Goal: Task Accomplishment & Management: Manage account settings

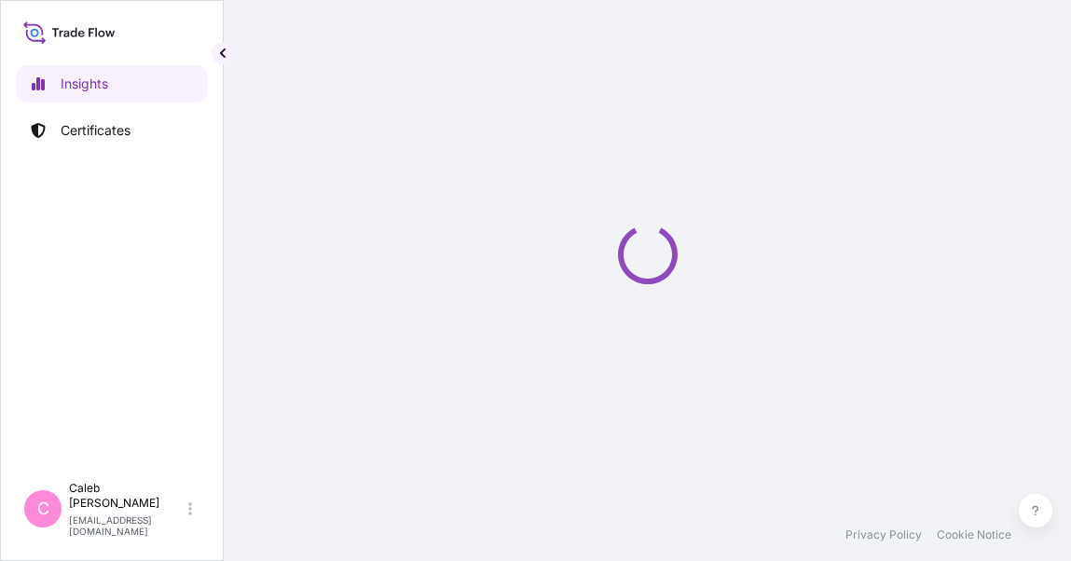
select select "2025"
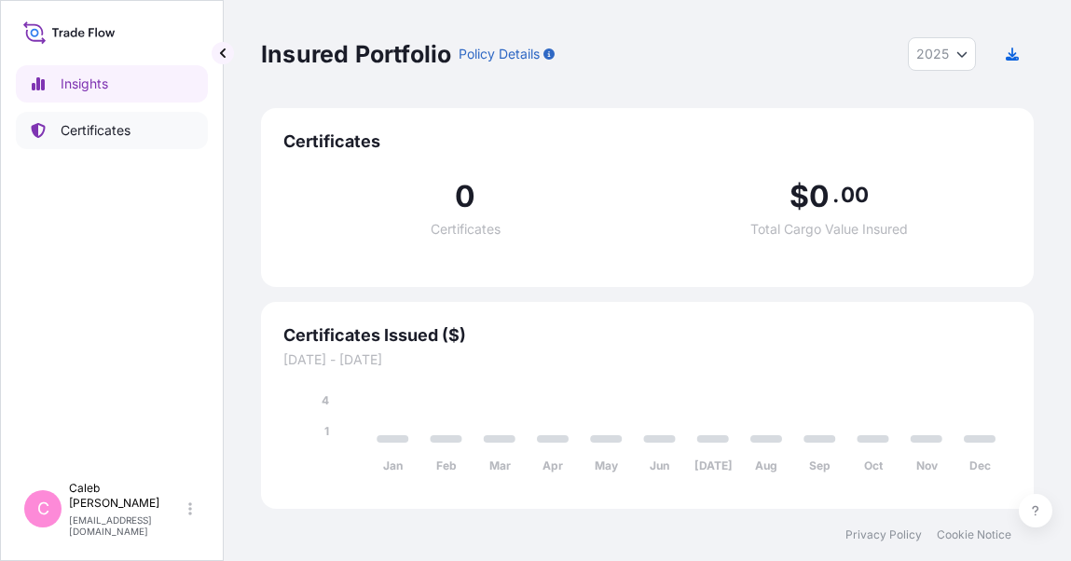
click at [100, 124] on p "Certificates" at bounding box center [96, 130] width 70 height 19
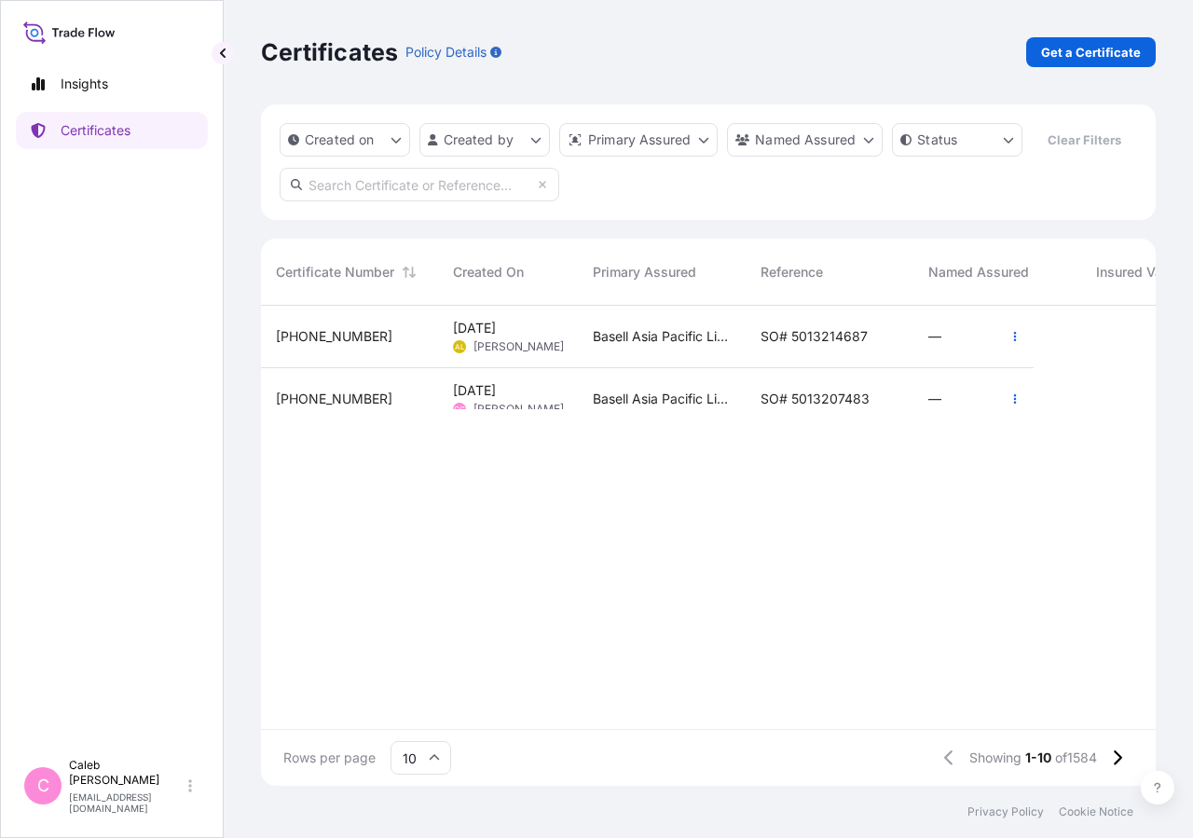
scroll to position [435, 879]
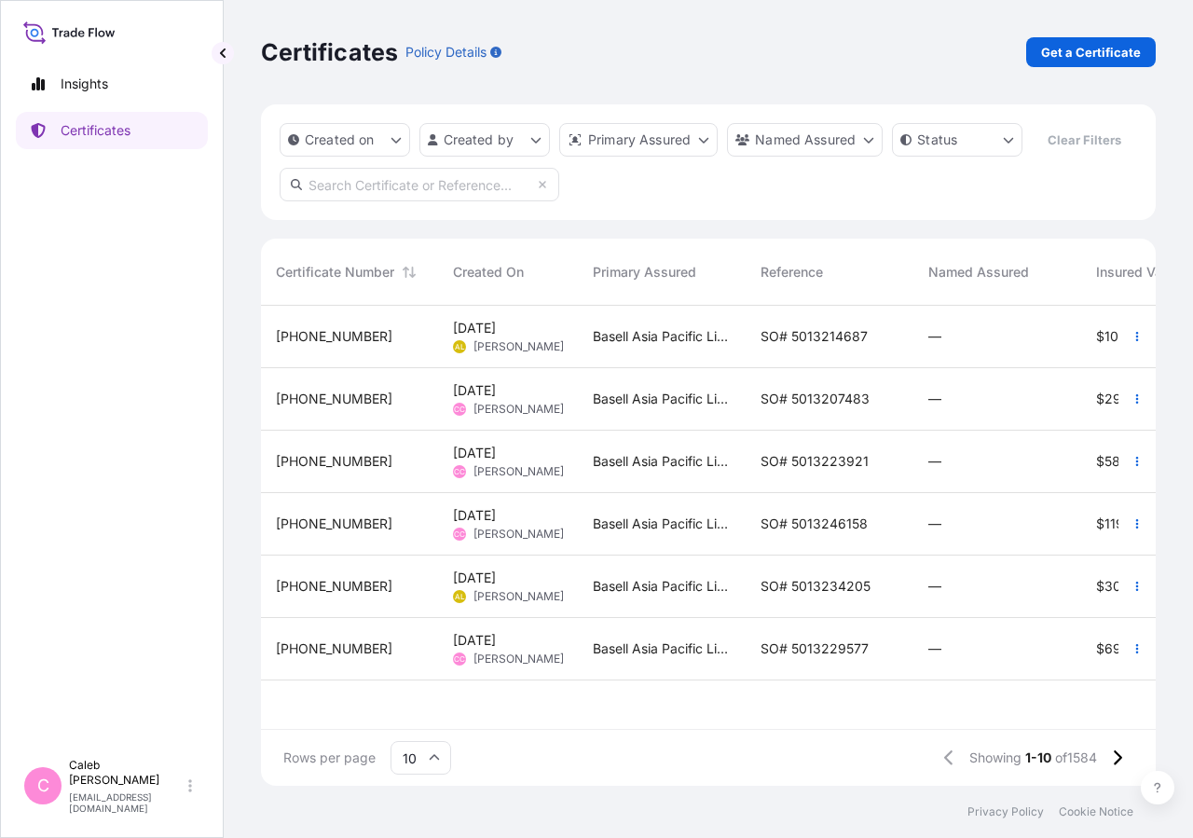
click at [379, 201] on input "text" at bounding box center [420, 185] width 280 height 34
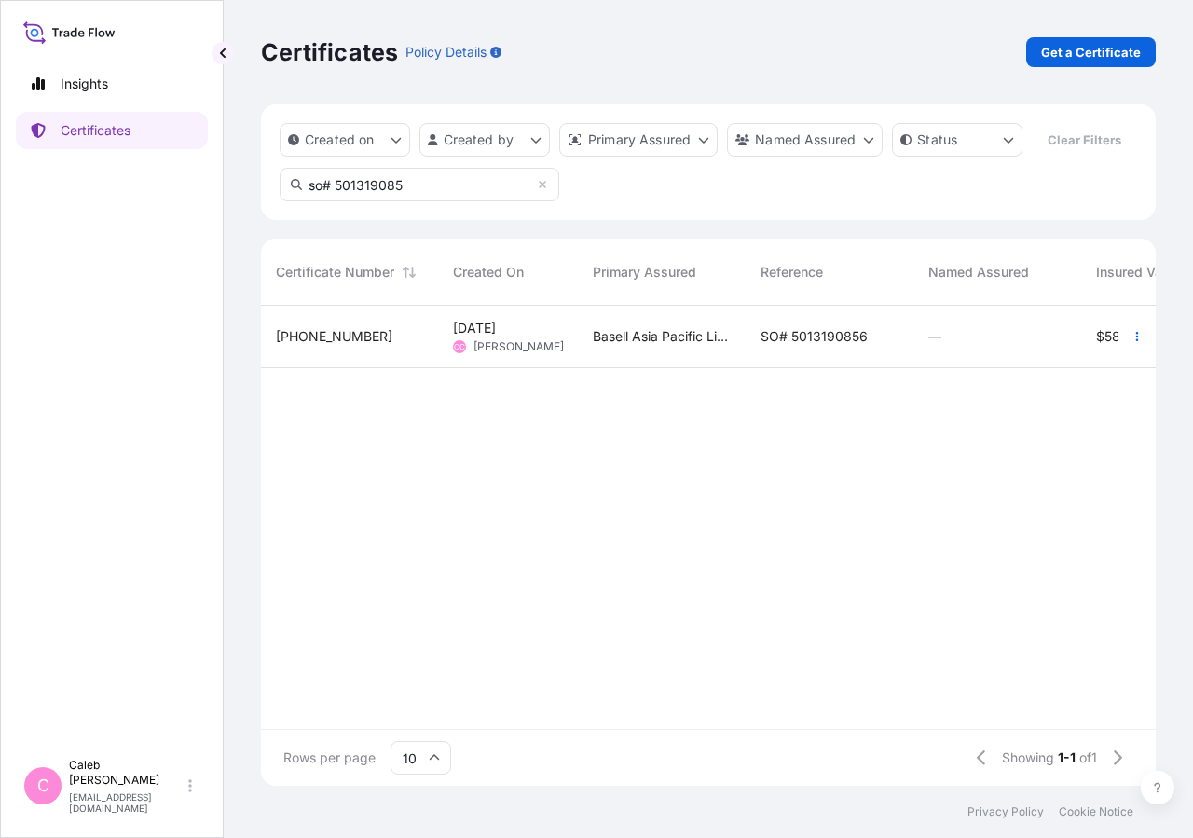
type input "so# 501319085"
click at [855, 346] on span "SO# 5013190856" at bounding box center [813, 336] width 107 height 19
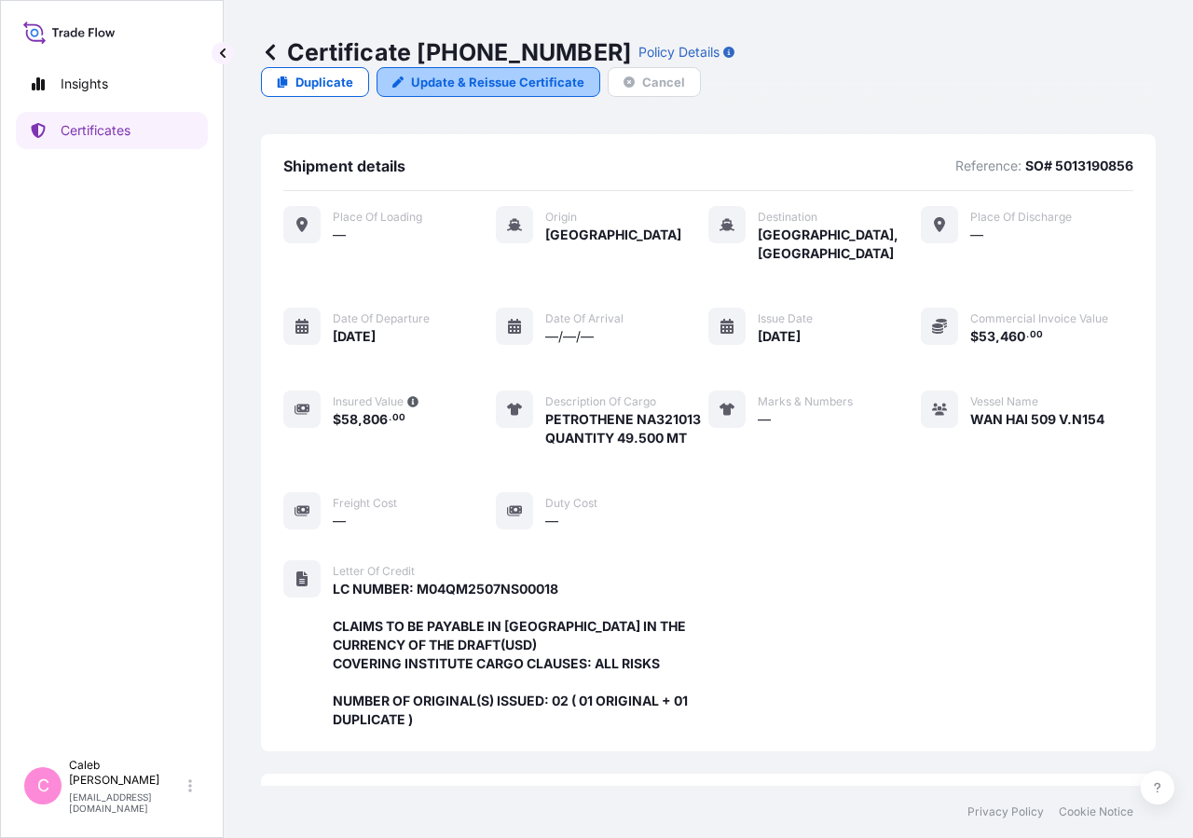
click at [584, 73] on p "Update & Reissue Certificate" at bounding box center [497, 82] width 173 height 19
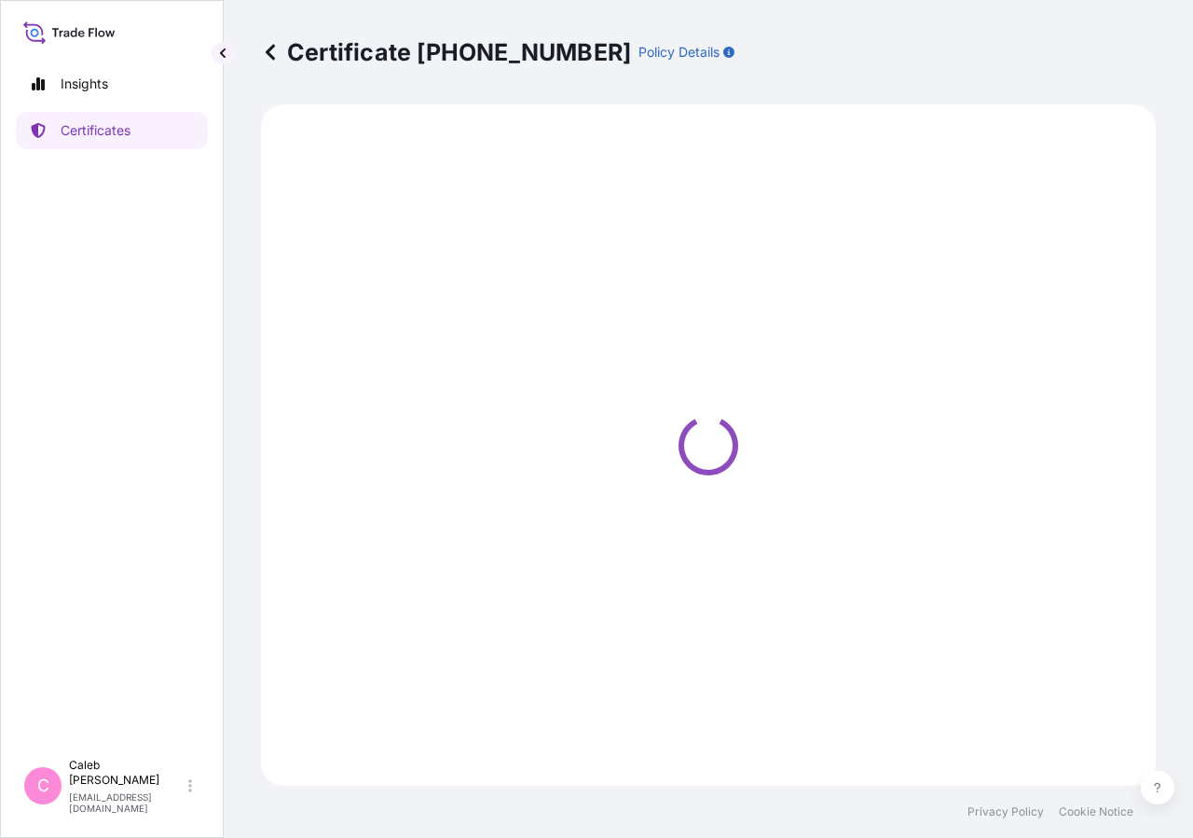
select select "Sea"
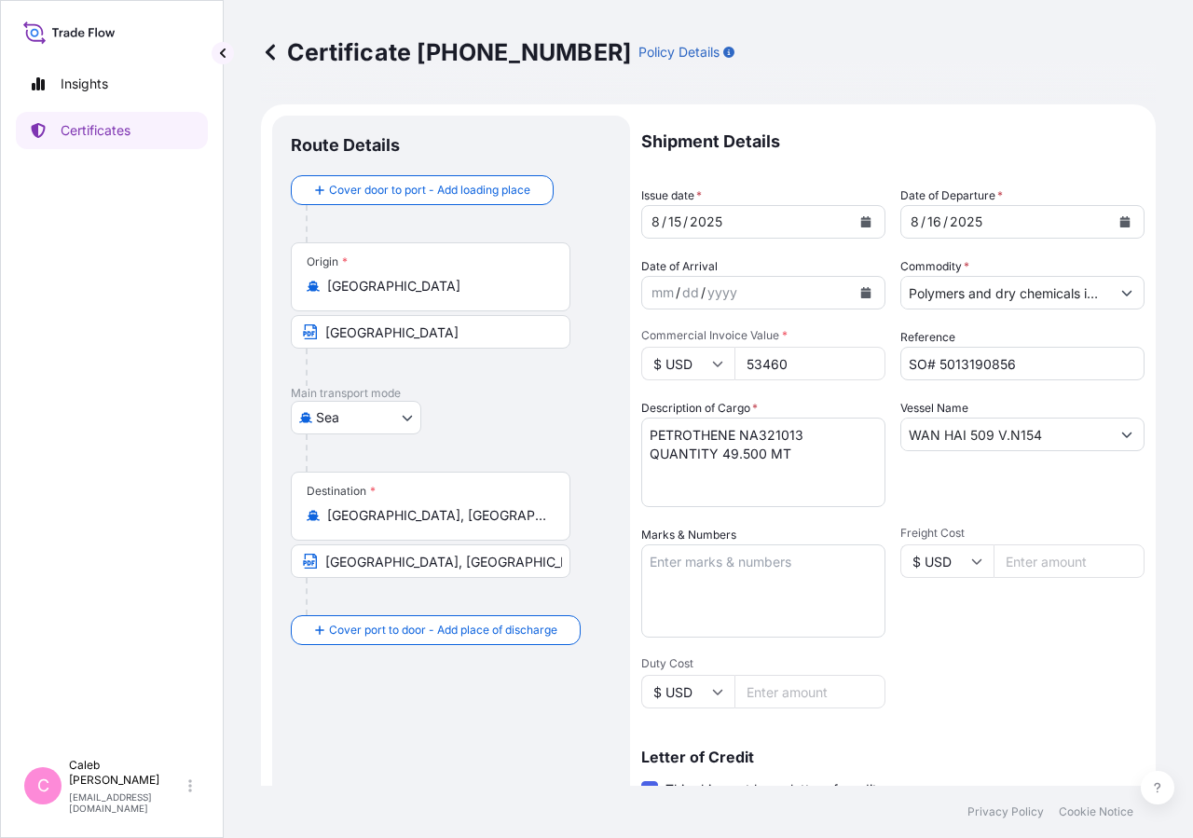
select select "32034"
click at [1070, 214] on button "Calendar" at bounding box center [1125, 222] width 30 height 30
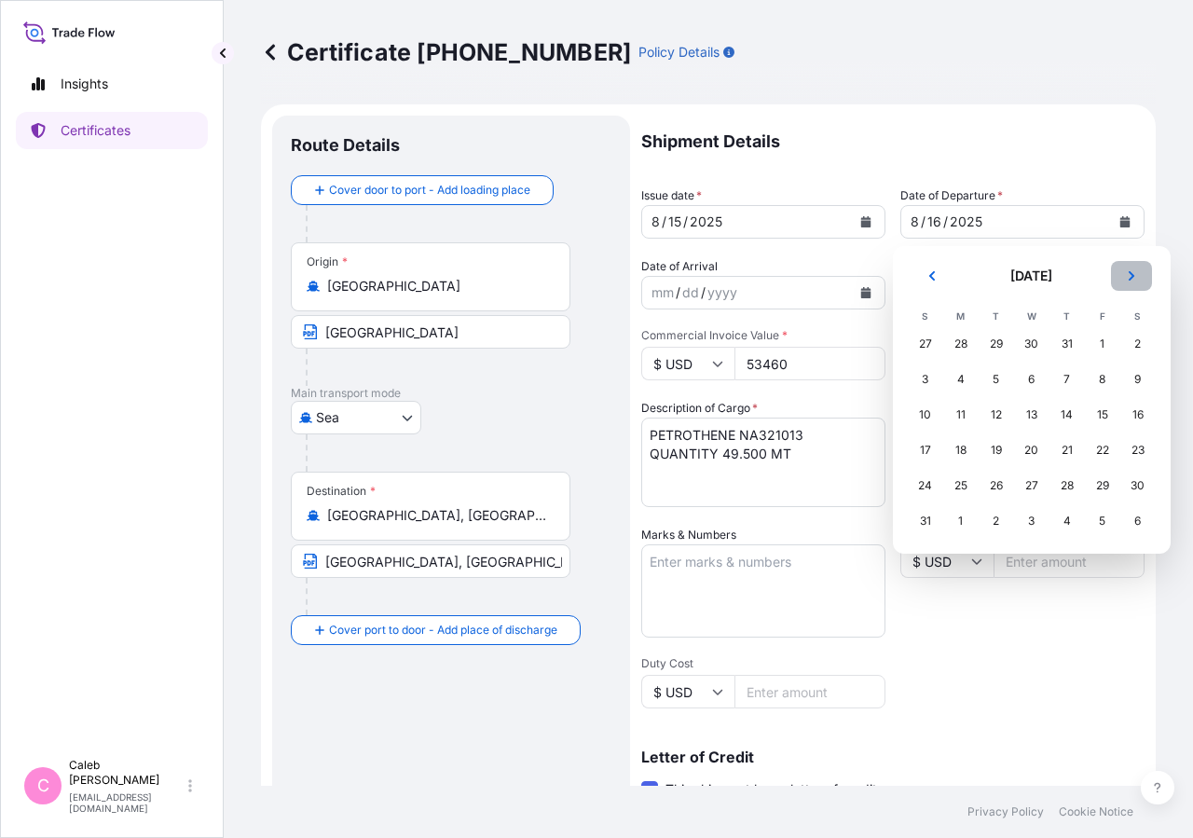
click at [1070, 269] on button "Next" at bounding box center [1131, 276] width 41 height 30
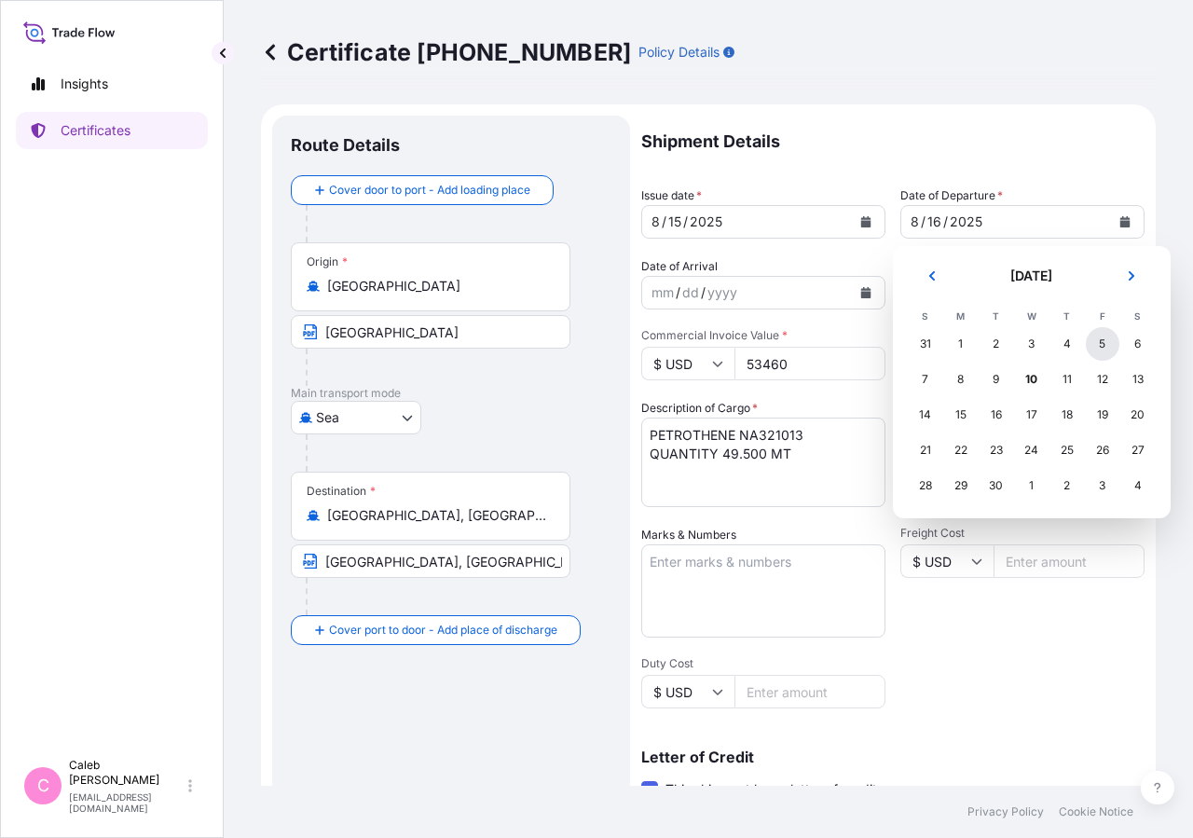
click at [1070, 344] on div "5" at bounding box center [1103, 344] width 34 height 34
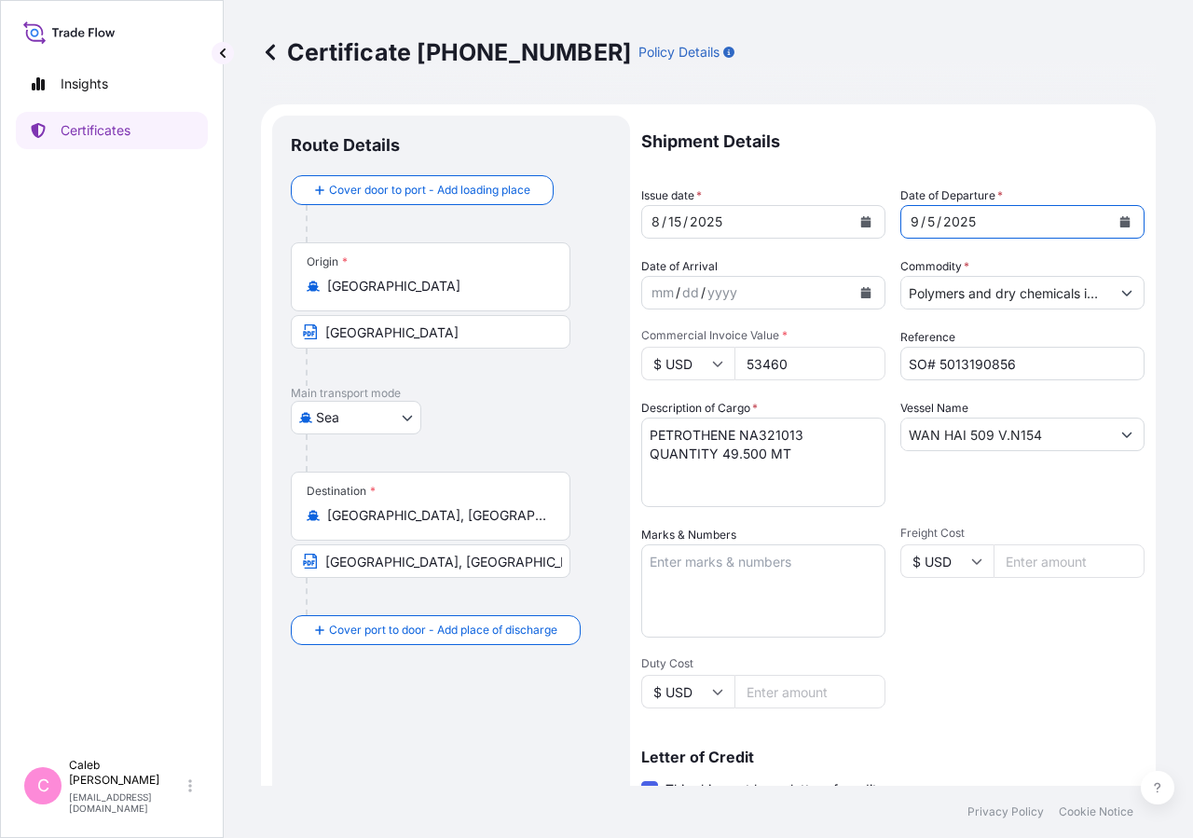
click at [861, 224] on icon "Calendar" at bounding box center [866, 221] width 10 height 11
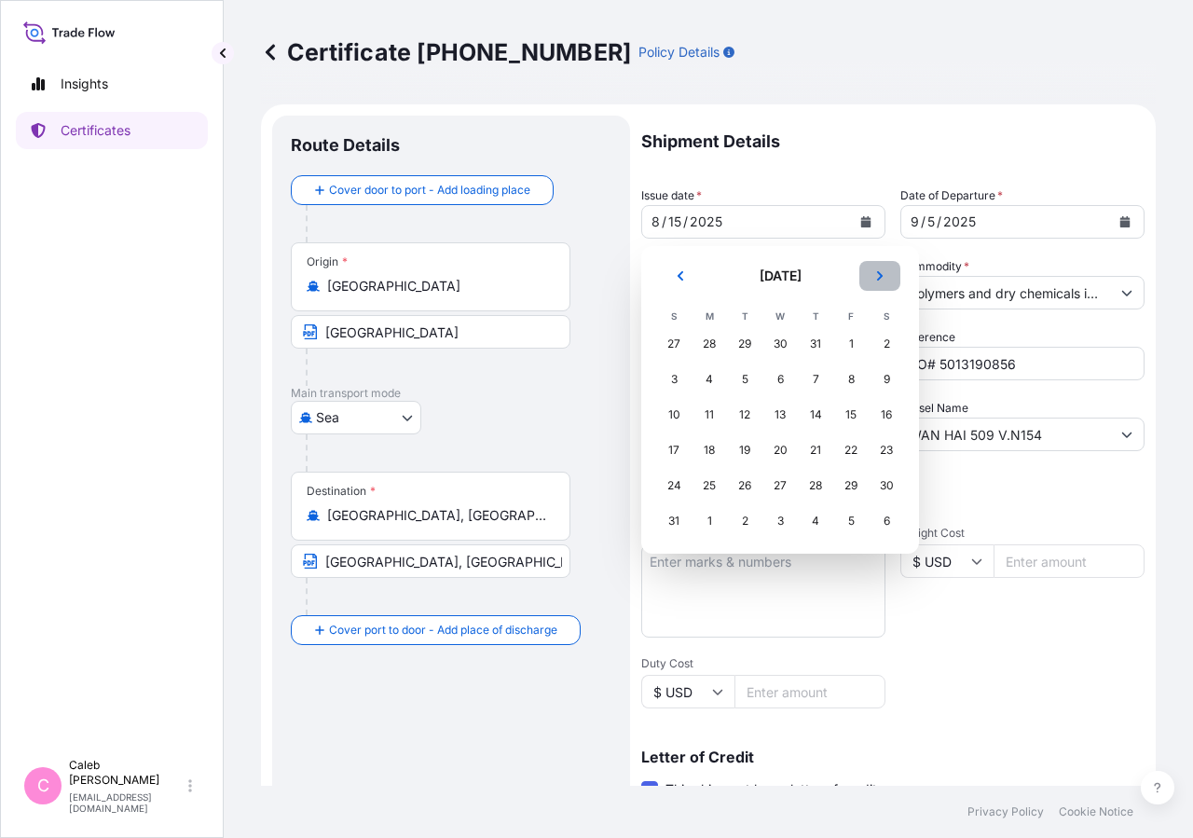
click at [879, 274] on icon "Next" at bounding box center [879, 275] width 11 height 11
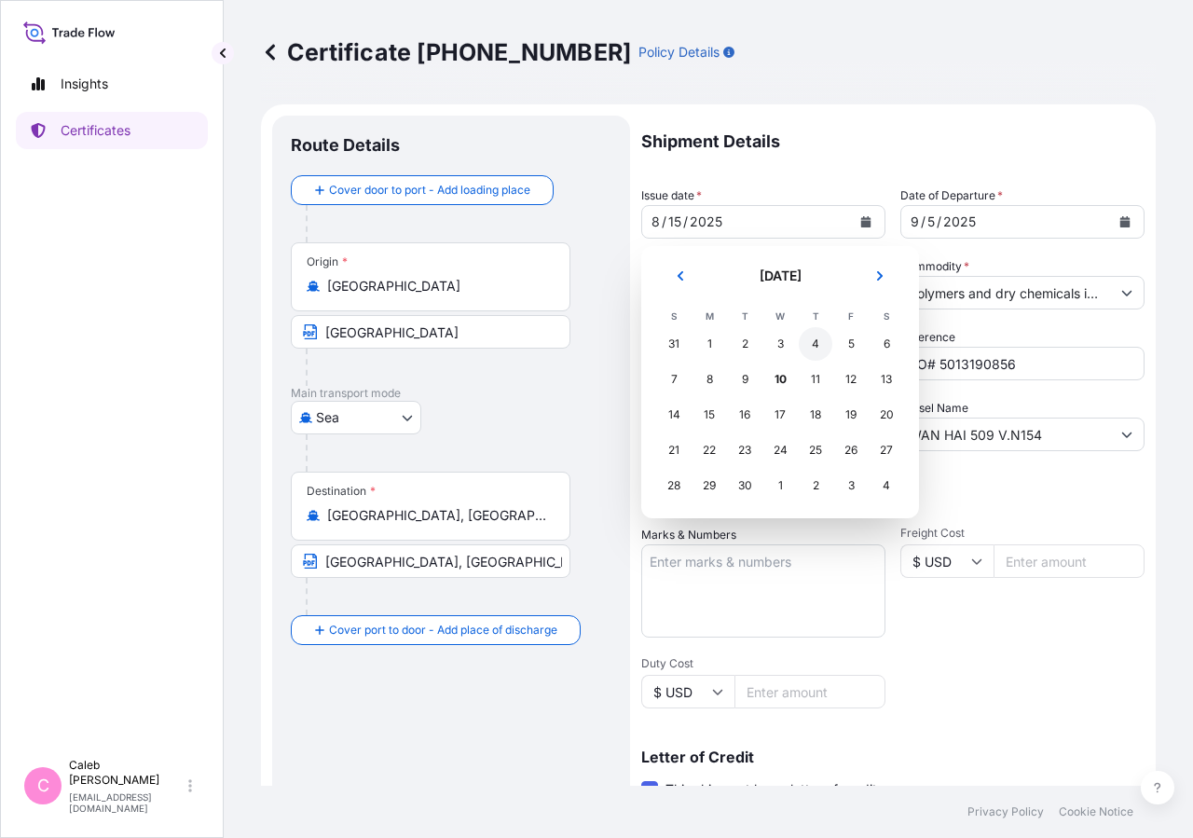
click at [815, 340] on div "4" at bounding box center [816, 344] width 34 height 34
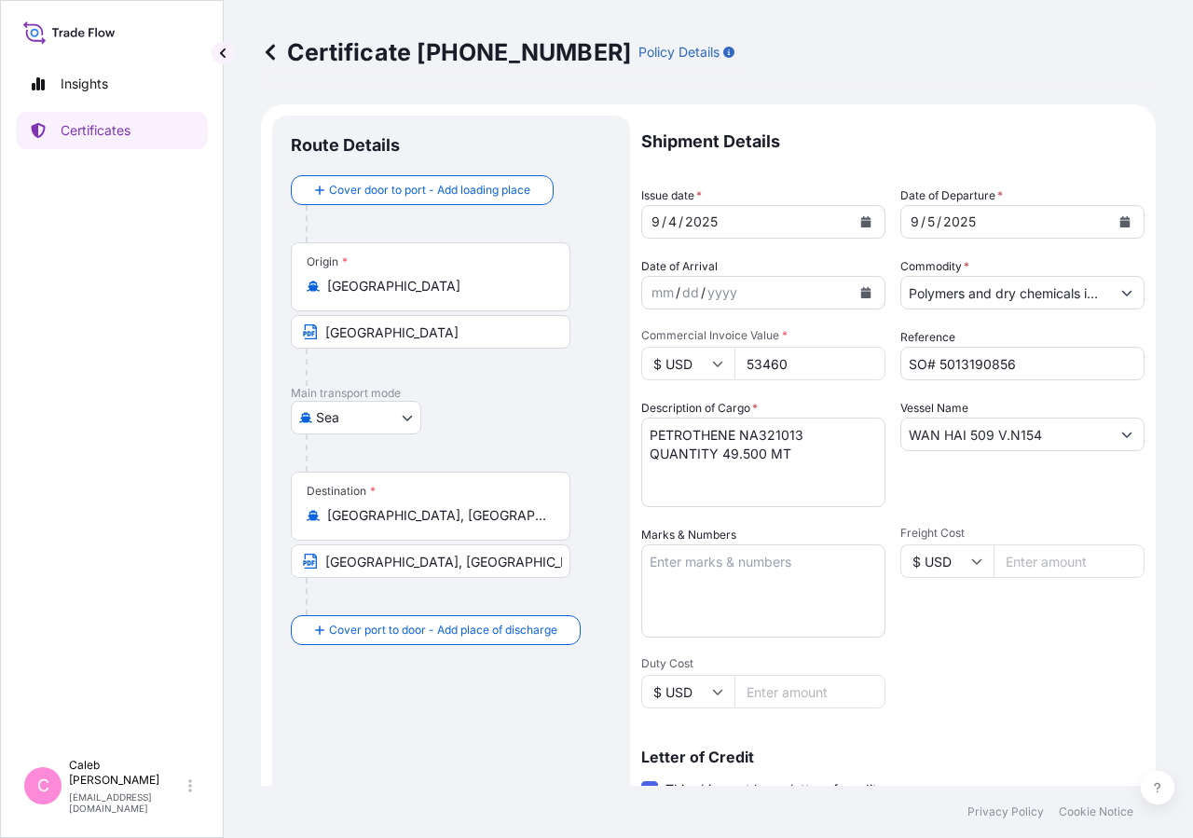
click at [979, 145] on p "Shipment Details" at bounding box center [892, 142] width 503 height 52
click at [901, 226] on div "[DATE]" at bounding box center [1005, 222] width 209 height 34
drag, startPoint x: 1037, startPoint y: 439, endPoint x: 729, endPoint y: 419, distance: 309.1
click at [901, 419] on input "WAN HAI 509 V.N154" at bounding box center [1005, 435] width 209 height 34
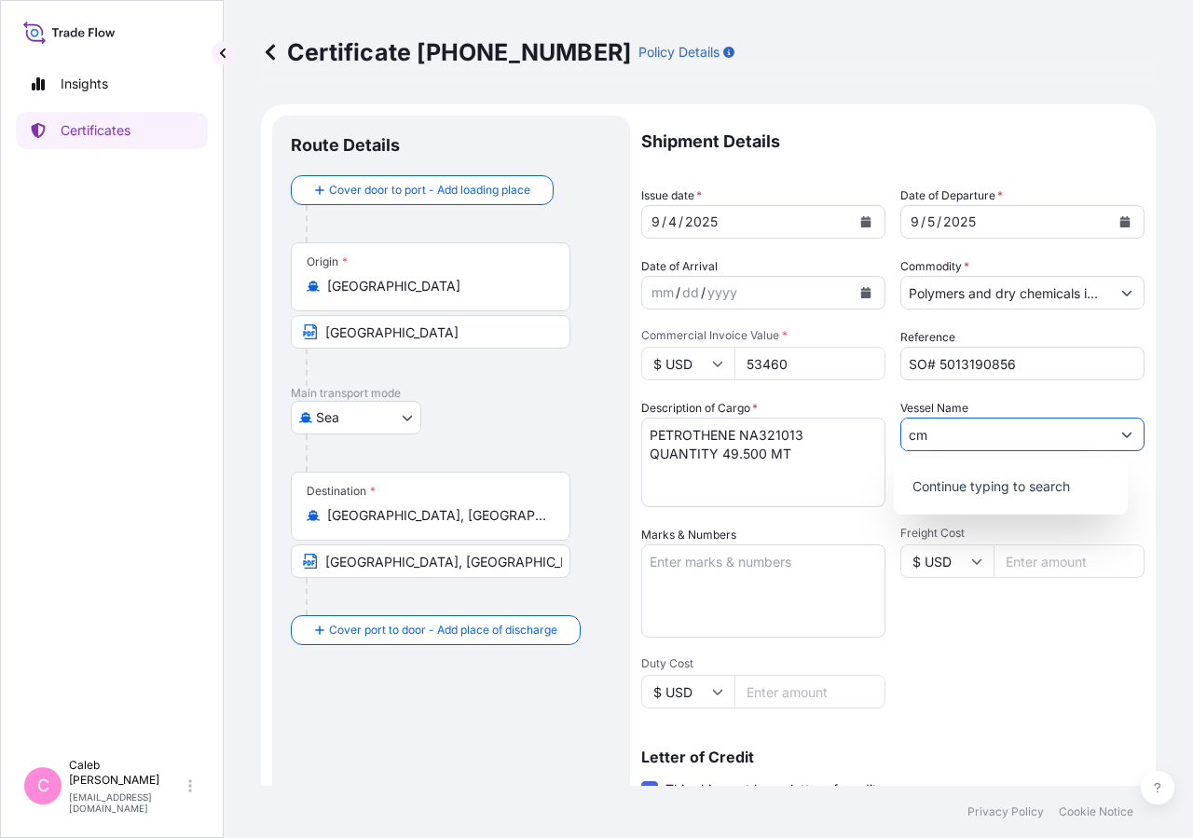
type input "c"
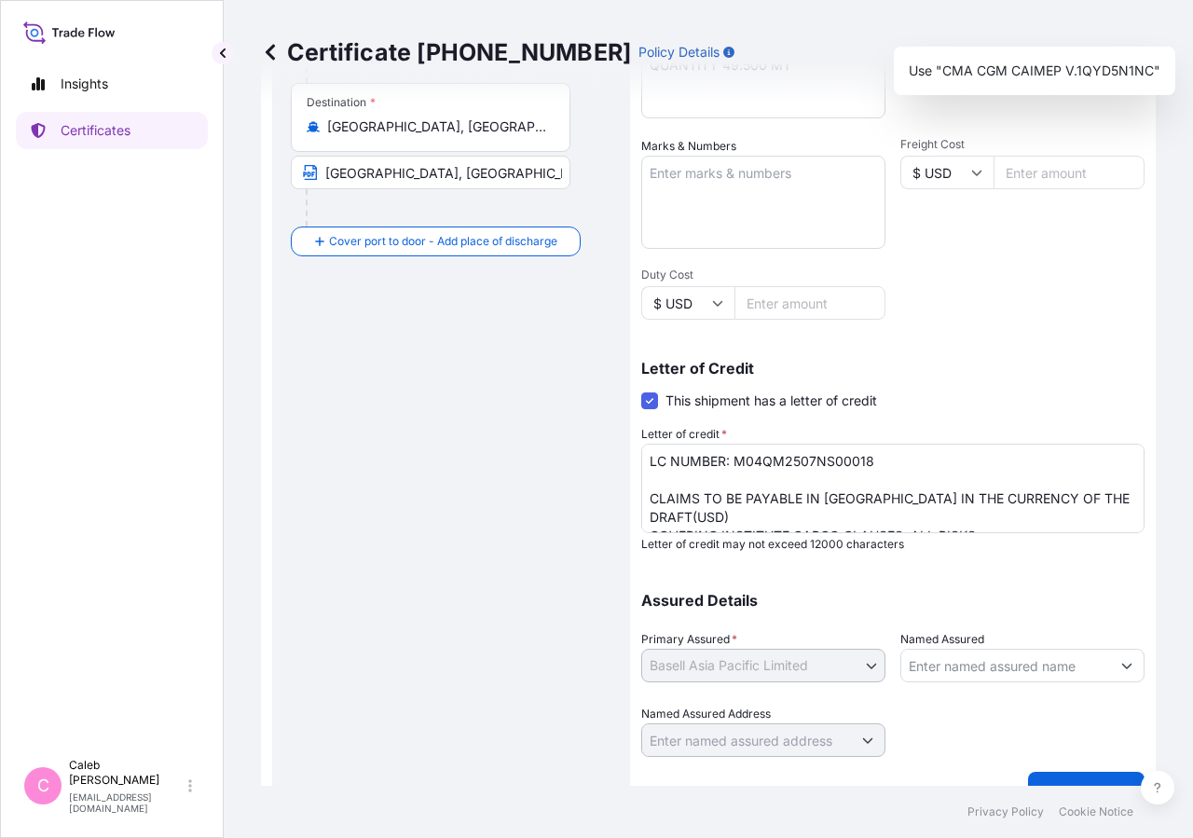
scroll to position [412, 0]
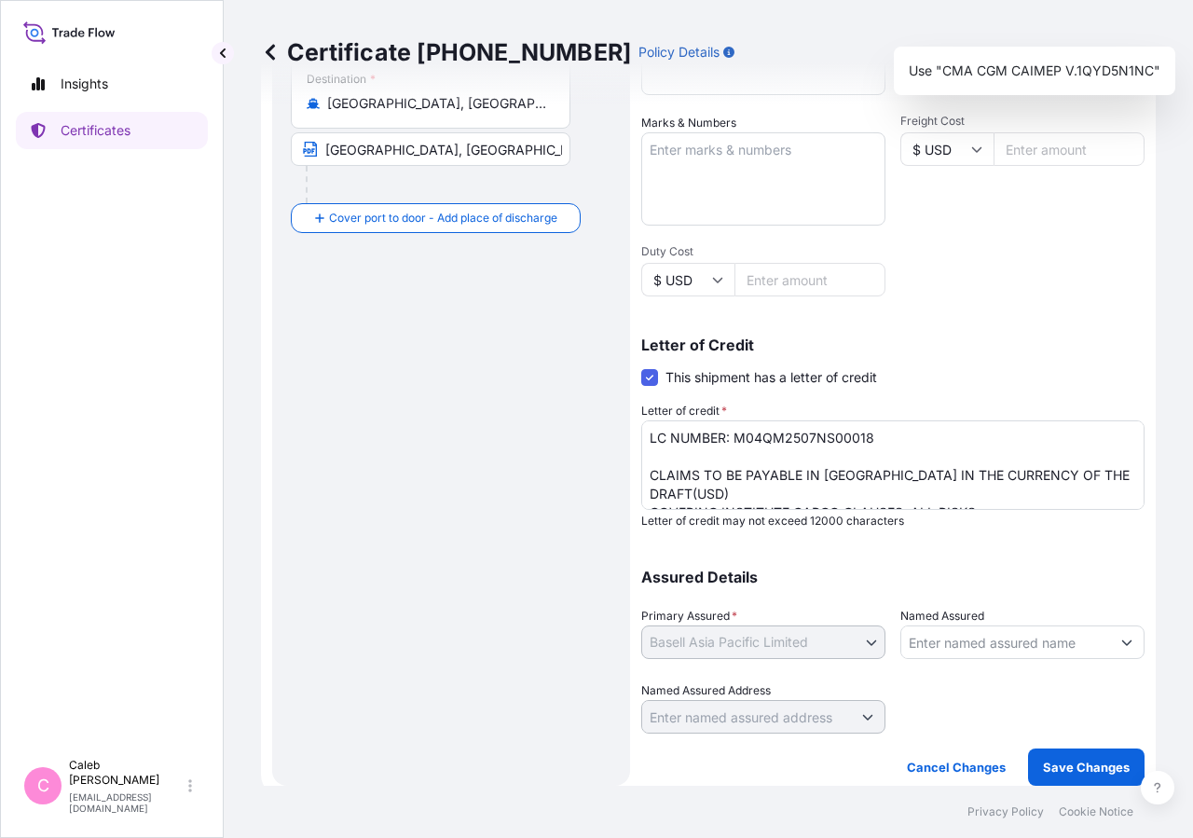
type input "CMA CGM CAIMEP V.1QYD5N1NC"
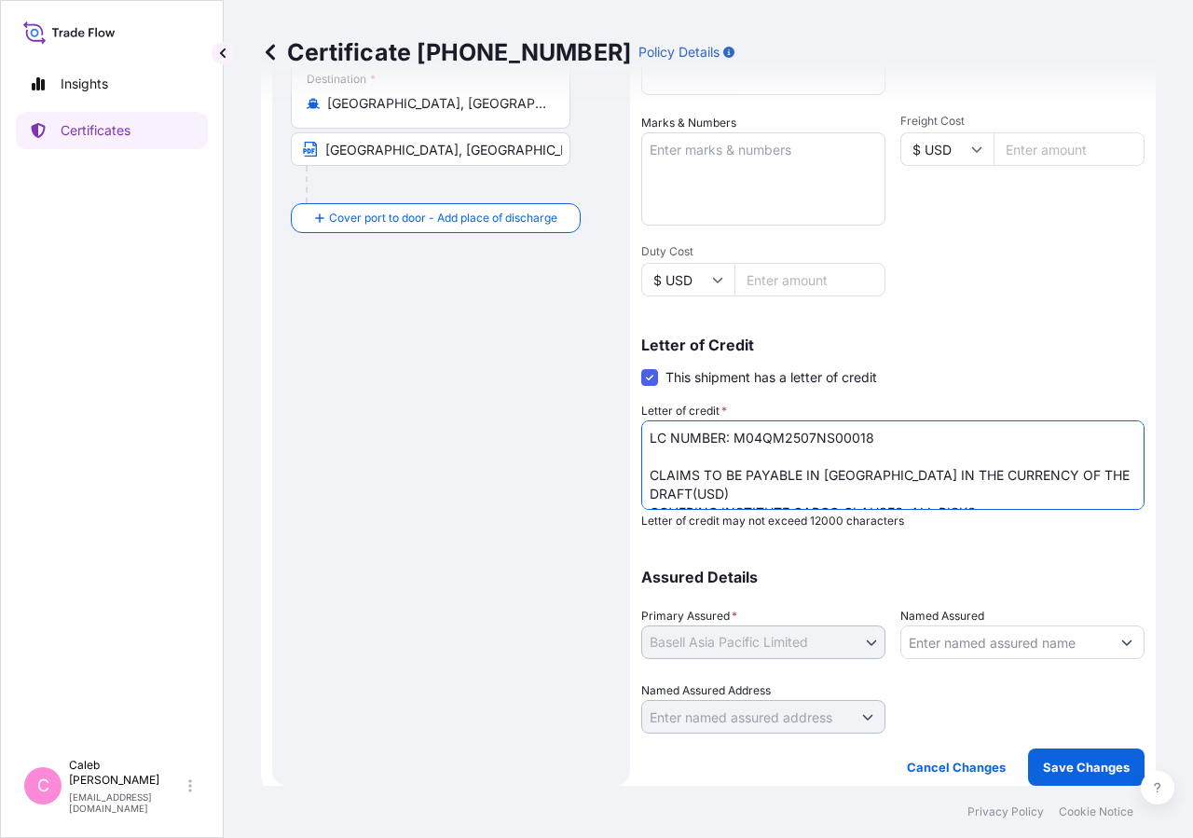
click at [865, 479] on textarea "LC NUMBER: M04QM2507NS00018 CLAIMS TO BE PAYABLE IN [GEOGRAPHIC_DATA] IN THE CU…" at bounding box center [892, 464] width 503 height 89
type textarea "LC NUMBER: M04QM2507NS00018 CLAIMS TO BE PAYABLE IN [GEOGRAPHIC_DATA]([GEOGRAPH…"
click at [1070, 560] on p "Save Changes" at bounding box center [1086, 767] width 87 height 19
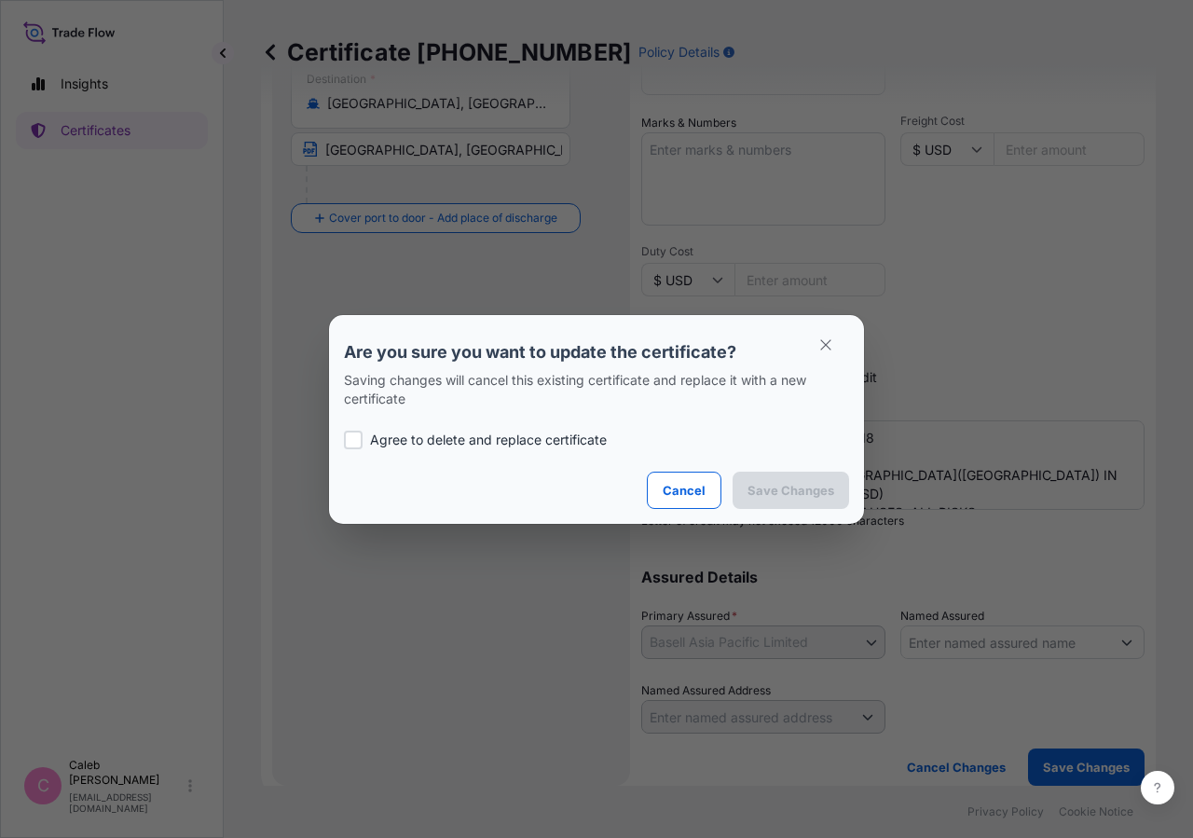
click at [366, 439] on label "Agree to delete and replace certificate" at bounding box center [596, 440] width 505 height 19
checkbox input "true"
click at [798, 490] on p "Save Changes" at bounding box center [790, 490] width 87 height 19
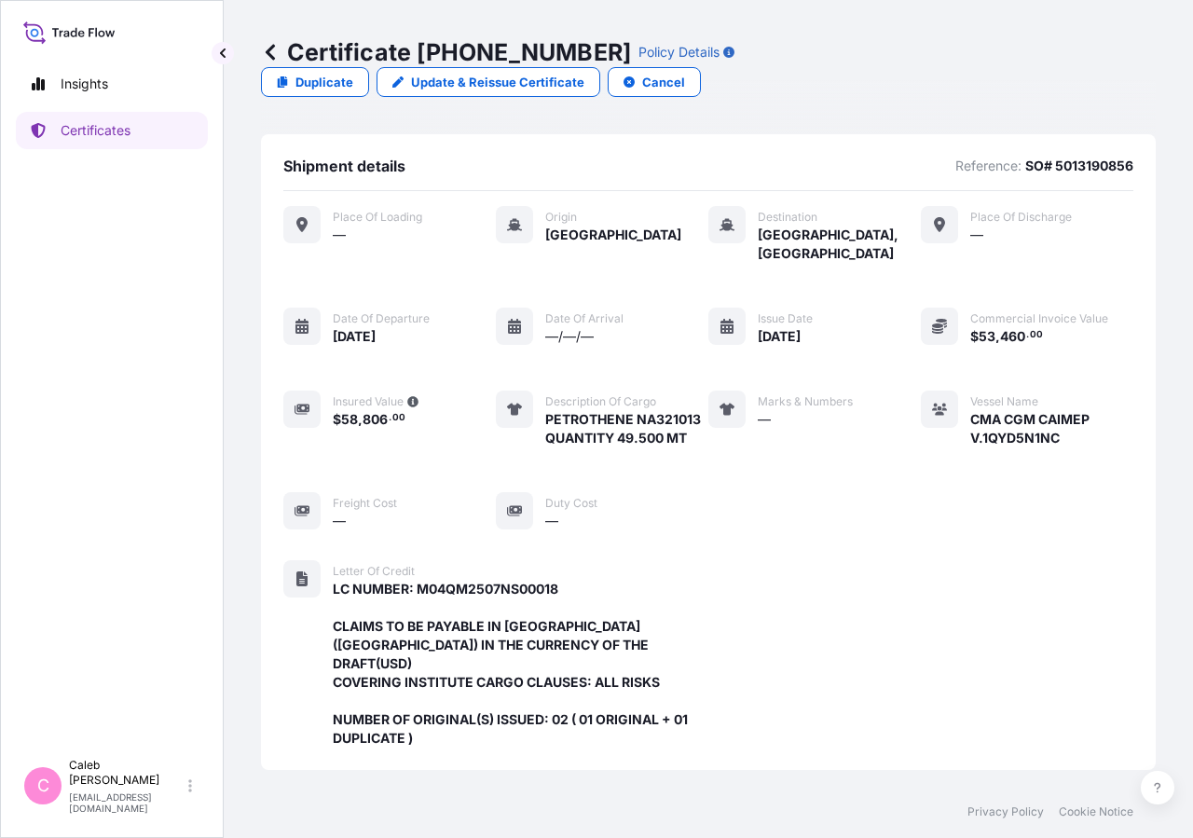
scroll to position [501, 0]
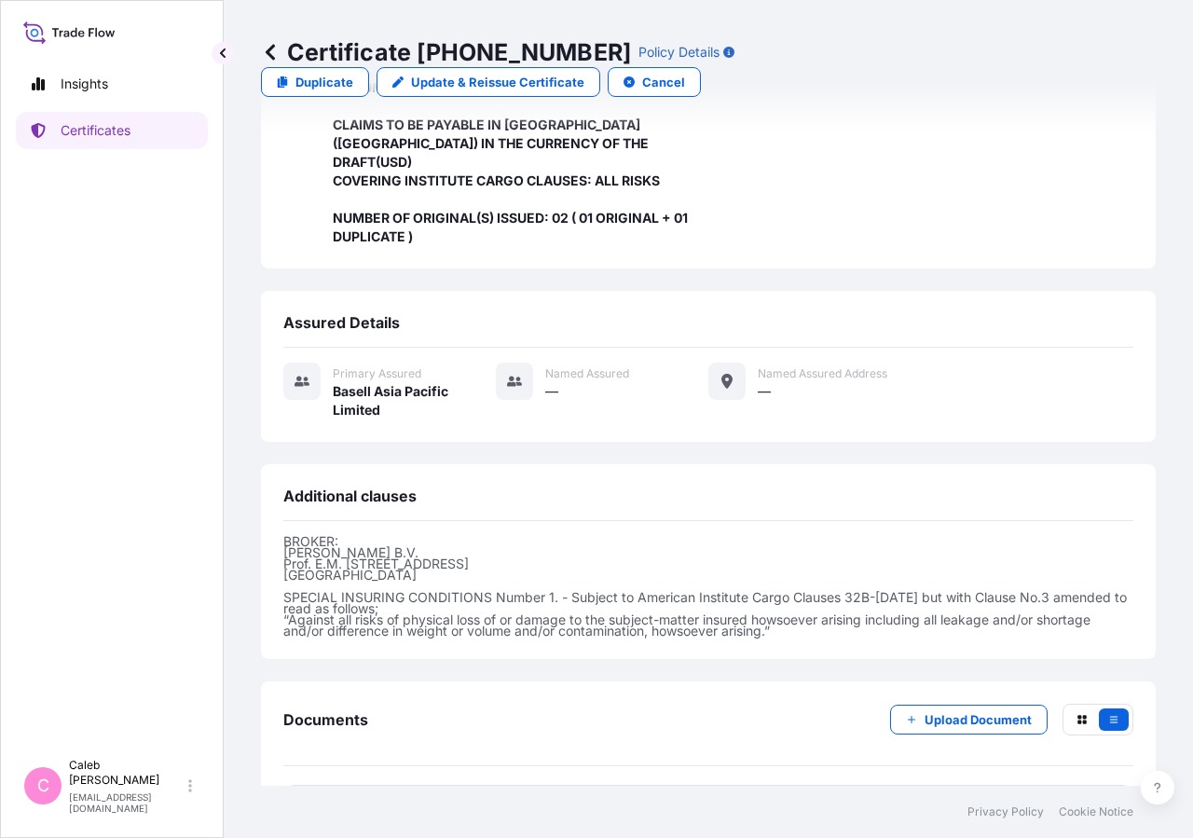
click at [390, 560] on span "Certificate" at bounding box center [366, 809] width 67 height 19
